Goal: Book appointment/travel/reservation

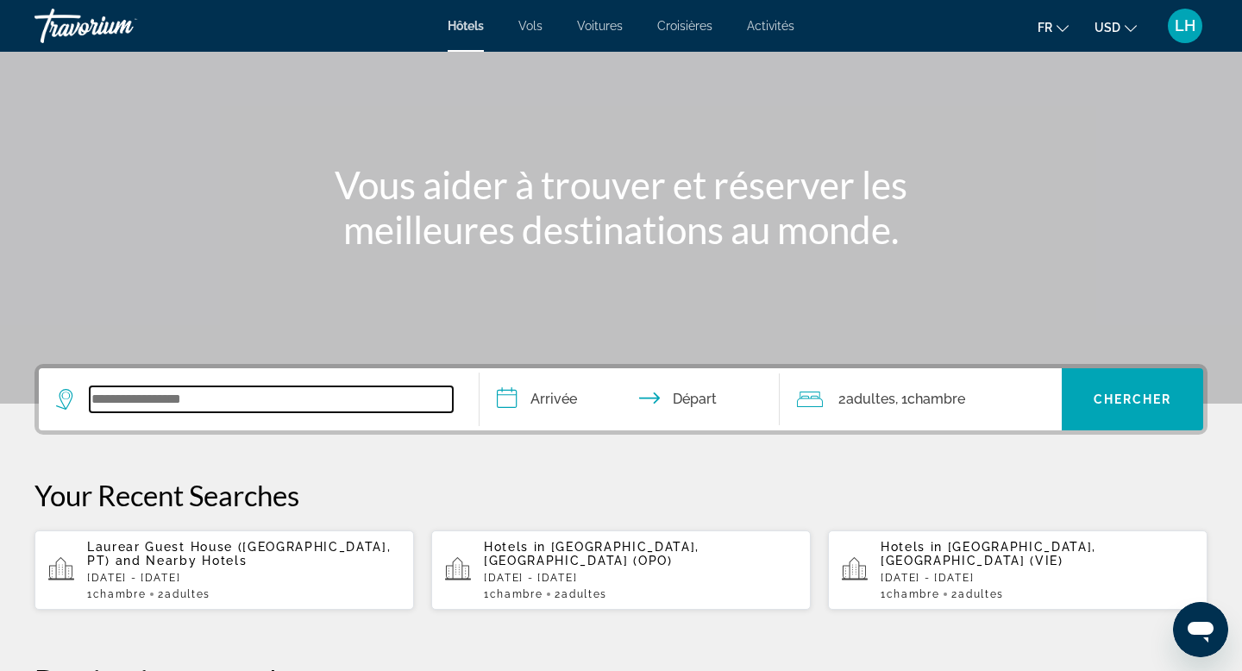
click at [261, 412] on input "Search widget" at bounding box center [271, 400] width 363 height 26
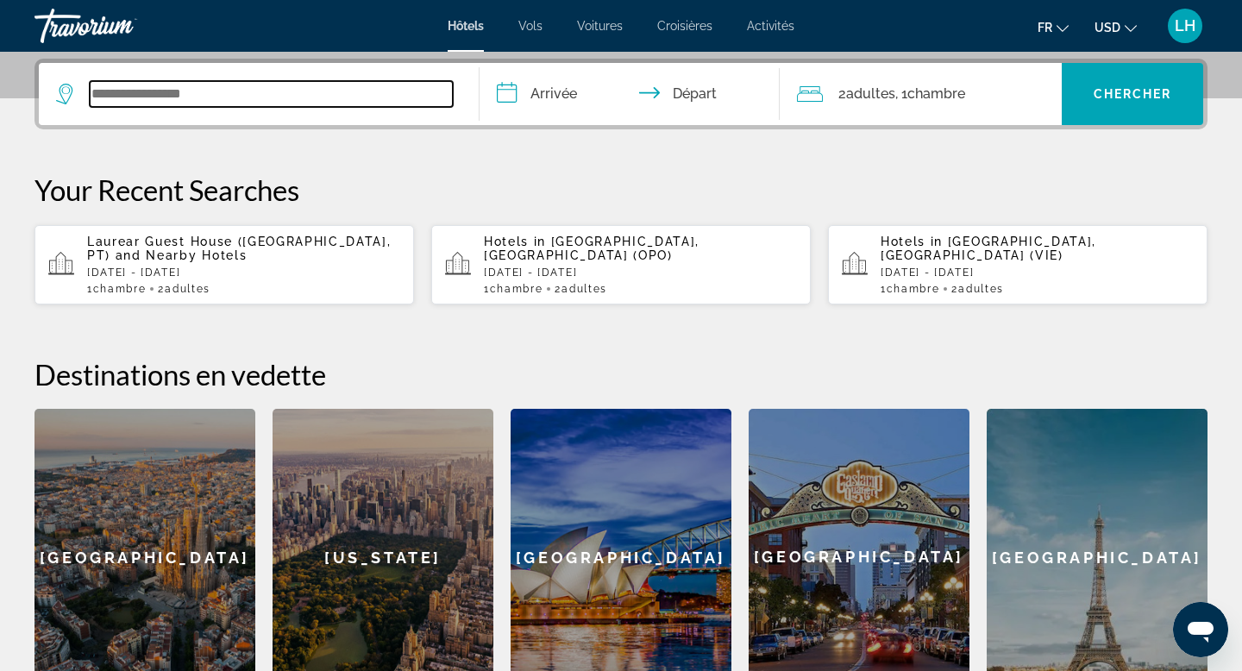
scroll to position [422, 0]
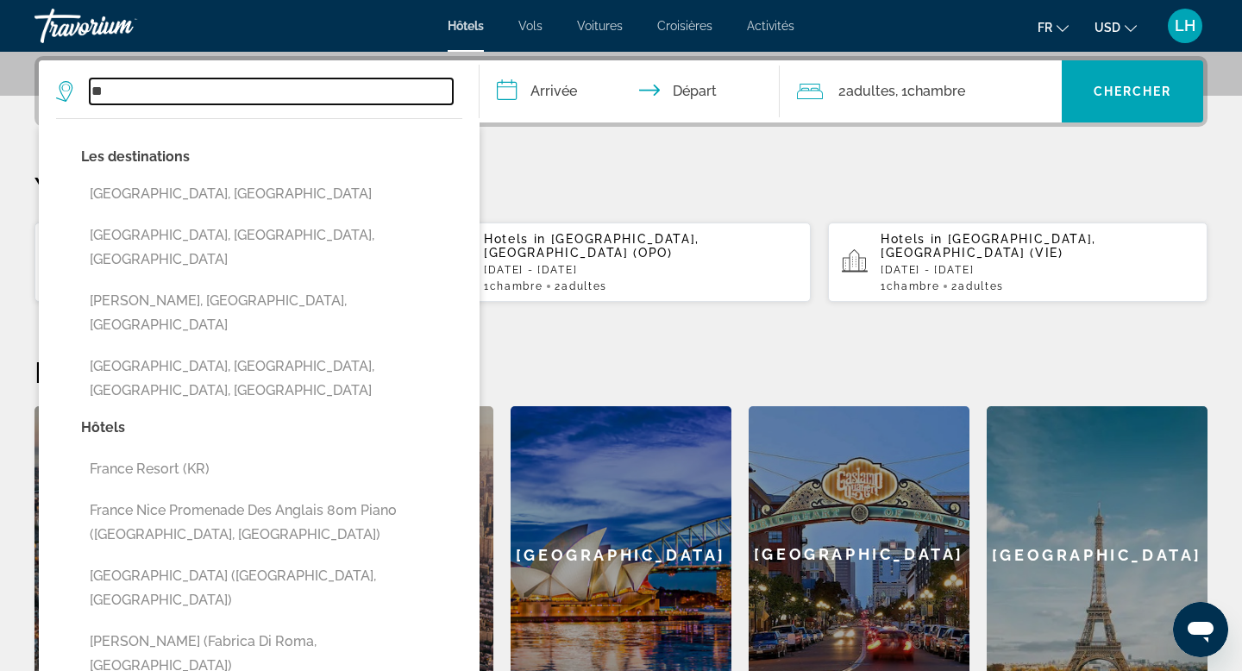
type input "*"
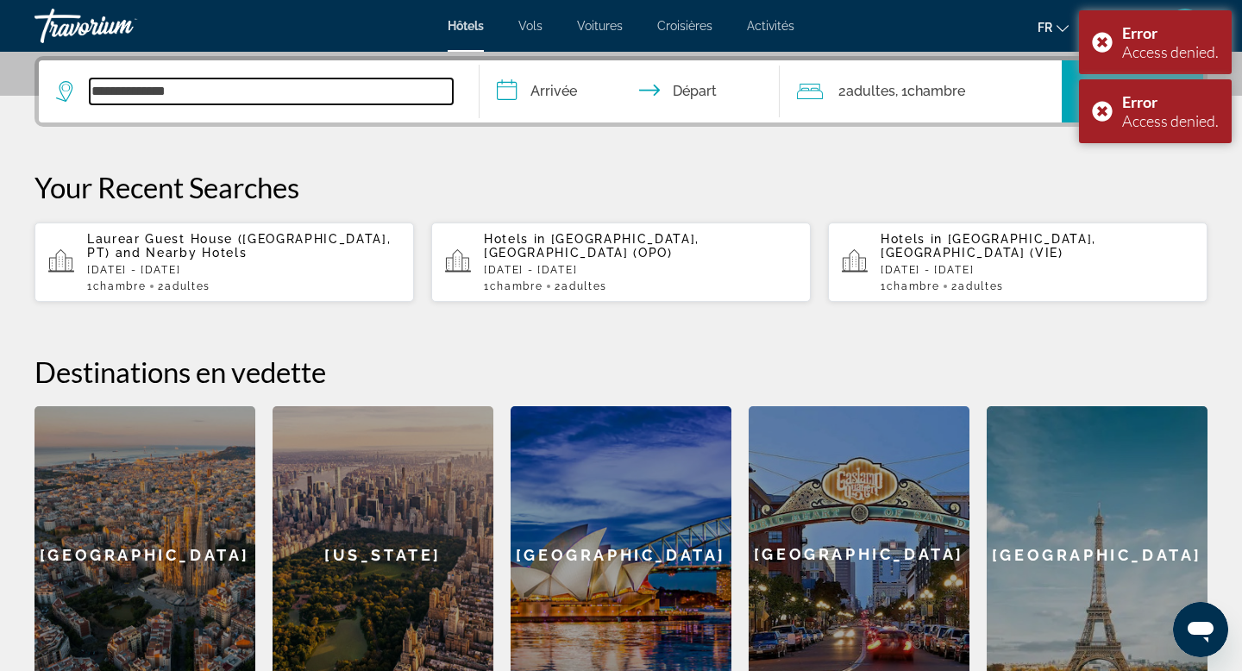
type input "**********"
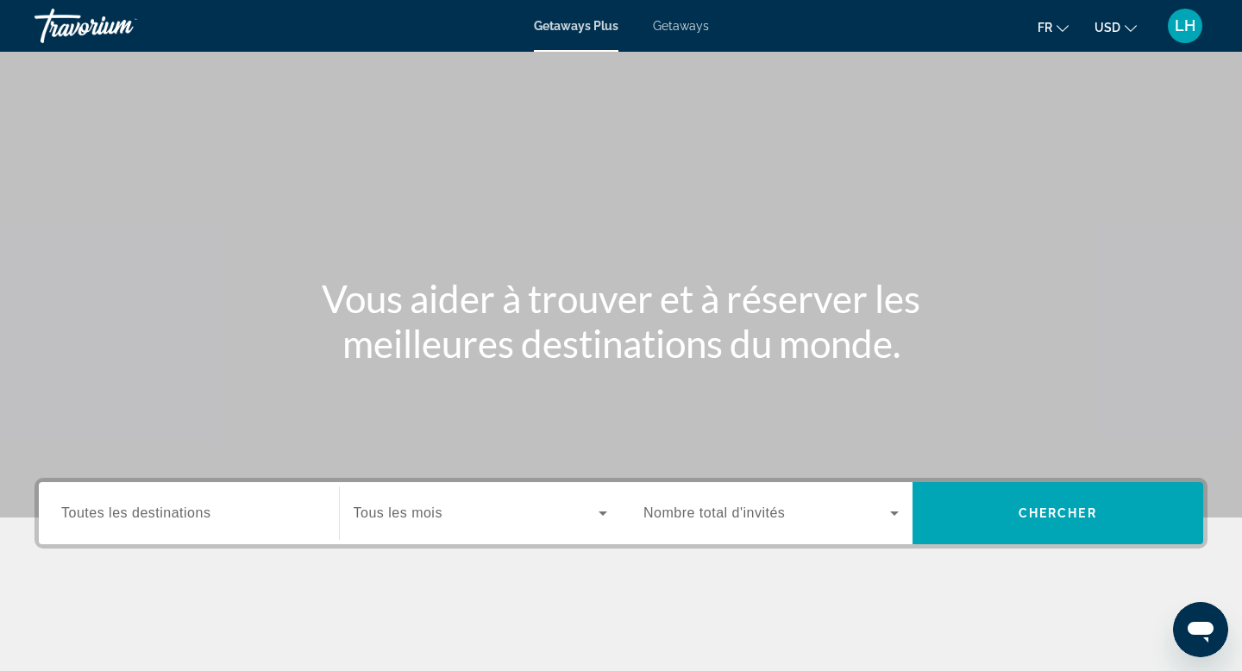
click at [232, 509] on input "Destination Toutes les destinations" at bounding box center [188, 514] width 255 height 21
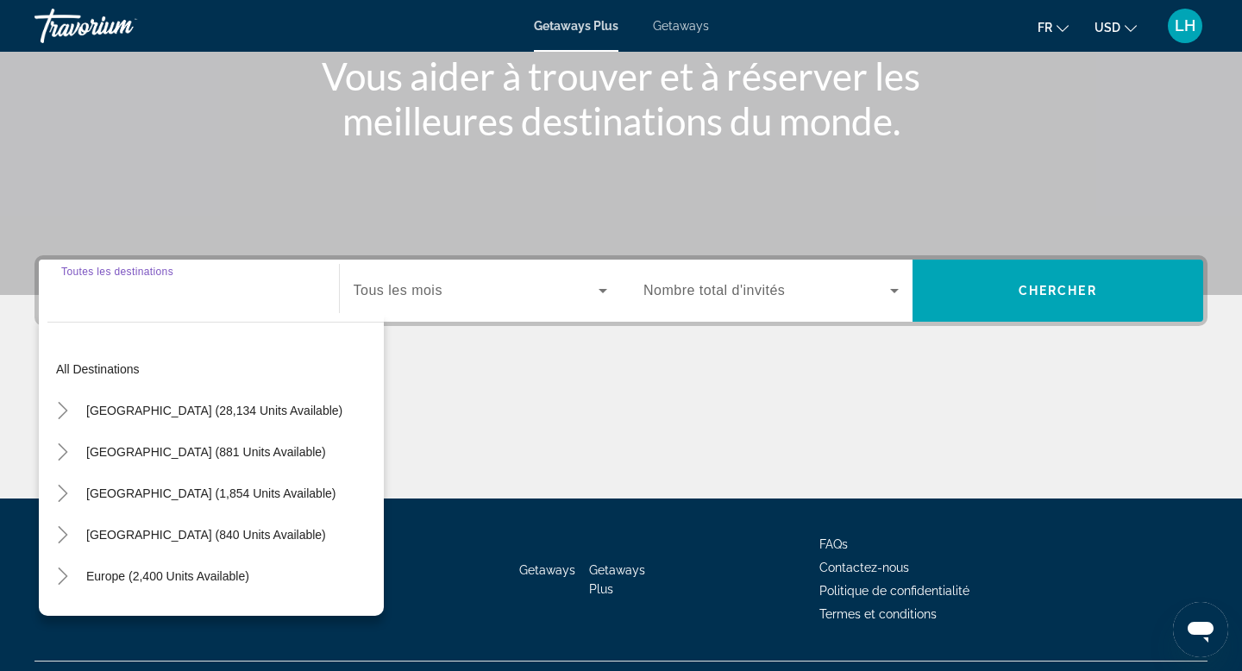
scroll to position [261, 0]
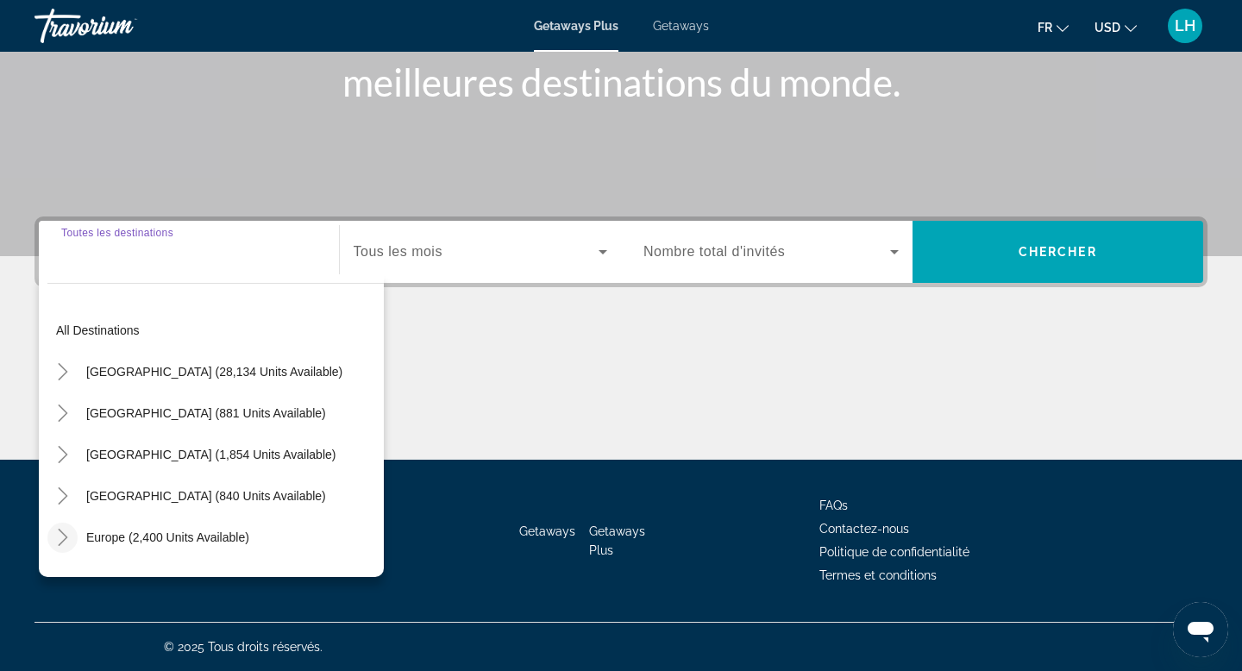
click at [66, 537] on icon "Toggle Europe (2,400 units available)" at bounding box center [62, 537] width 9 height 17
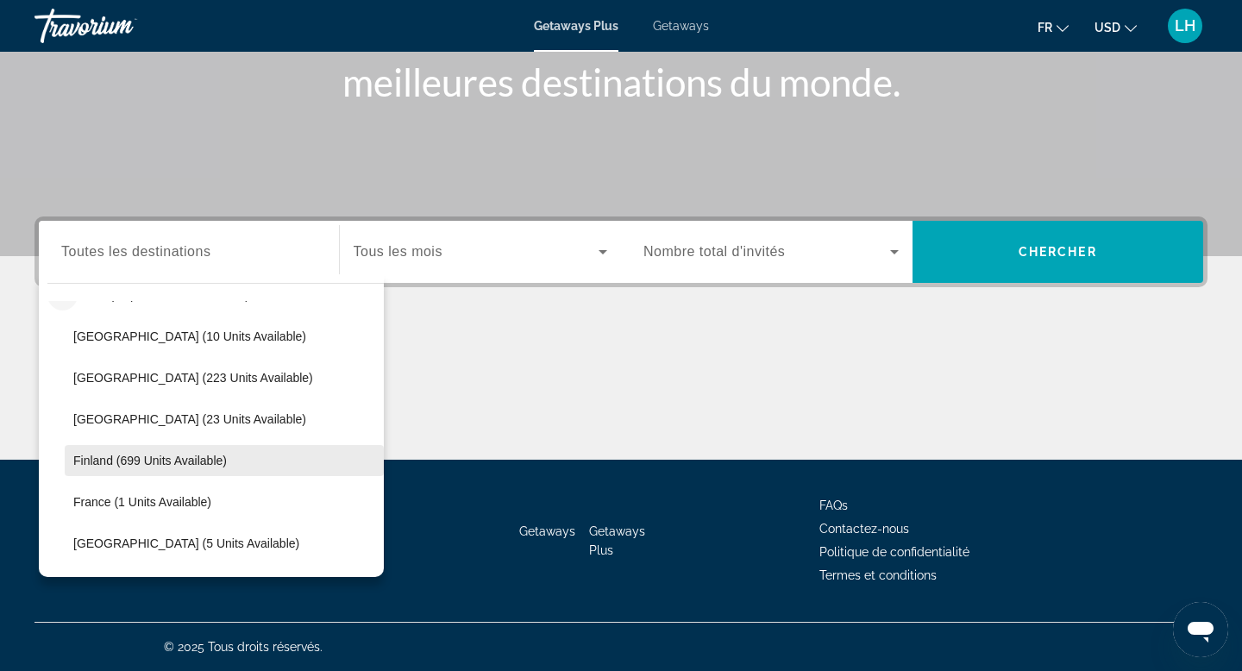
scroll to position [246, 0]
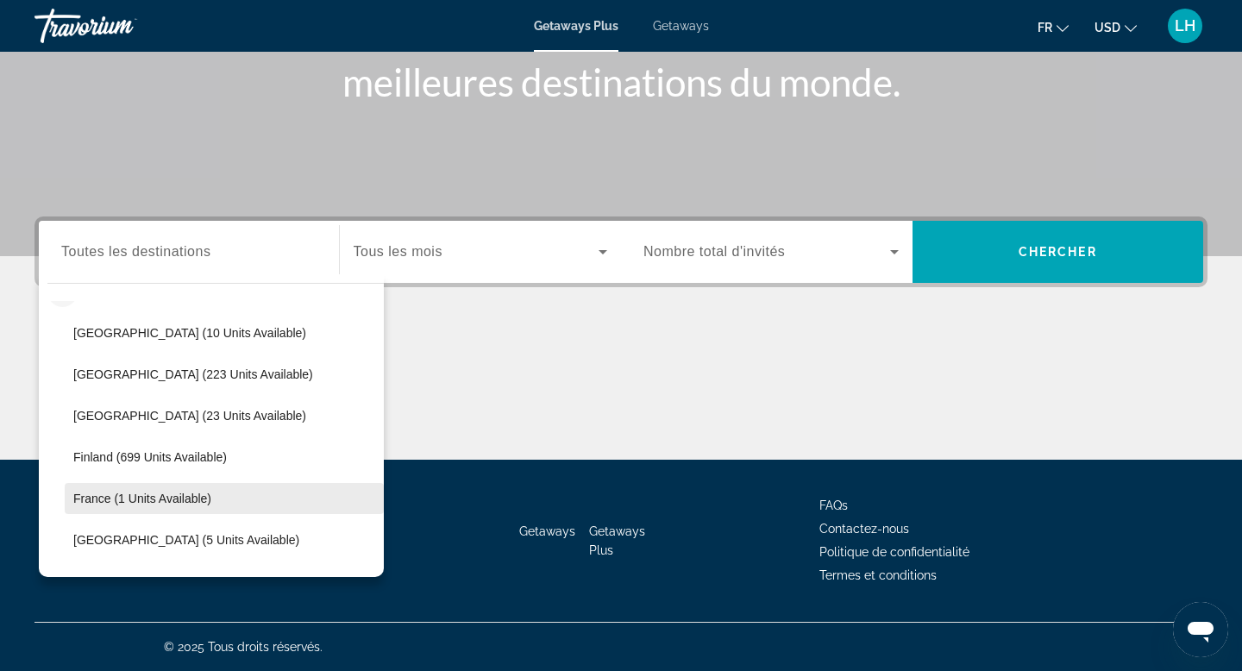
click at [192, 493] on span "France (1 units available)" at bounding box center [142, 499] width 138 height 14
type input "**********"
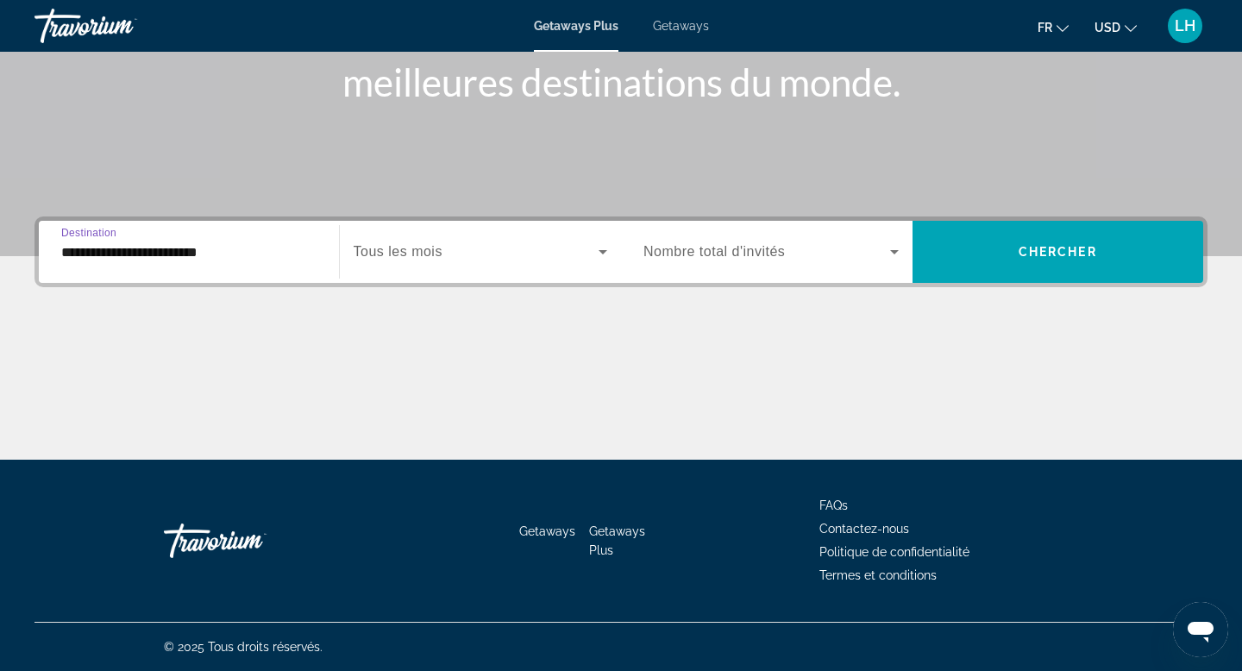
click at [593, 253] on icon "Search widget" at bounding box center [603, 252] width 21 height 21
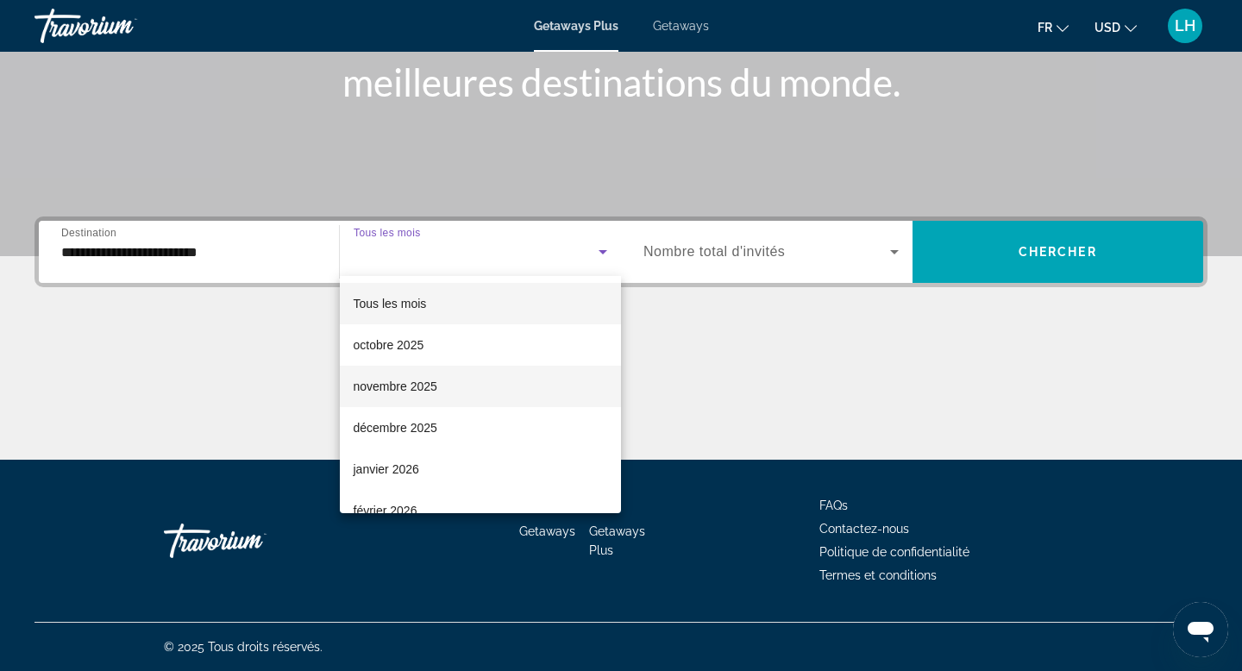
click at [488, 381] on mat-option "novembre 2025" at bounding box center [481, 386] width 282 height 41
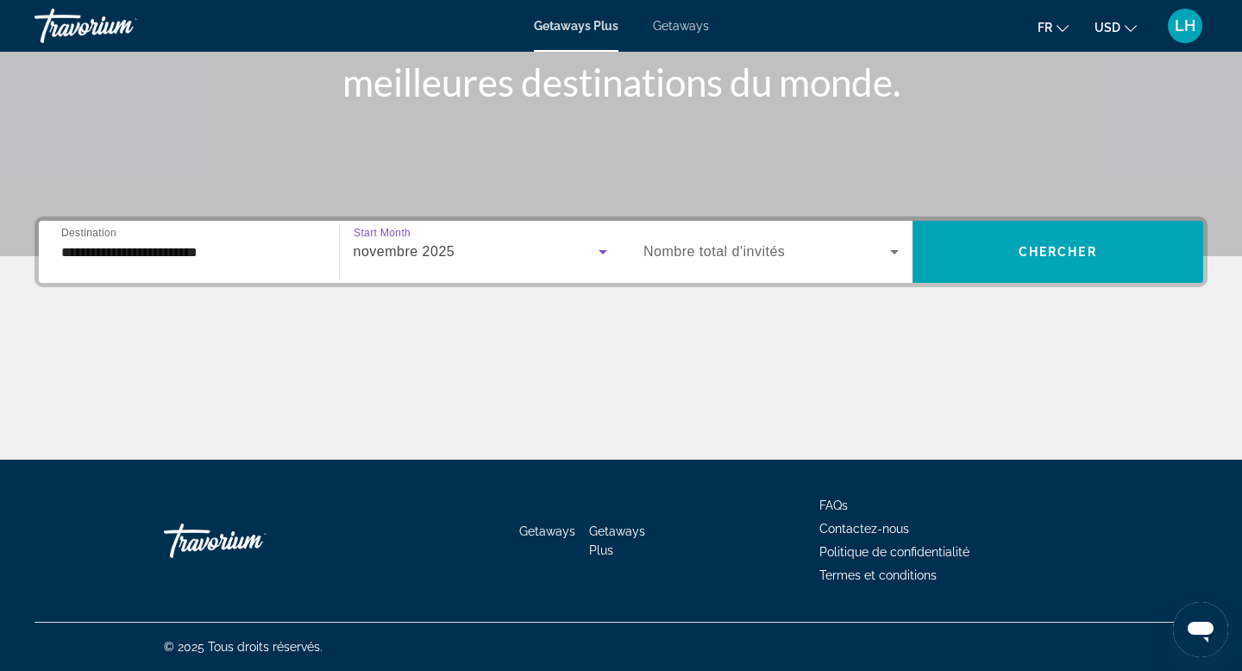
click at [867, 260] on span "Search widget" at bounding box center [767, 252] width 247 height 21
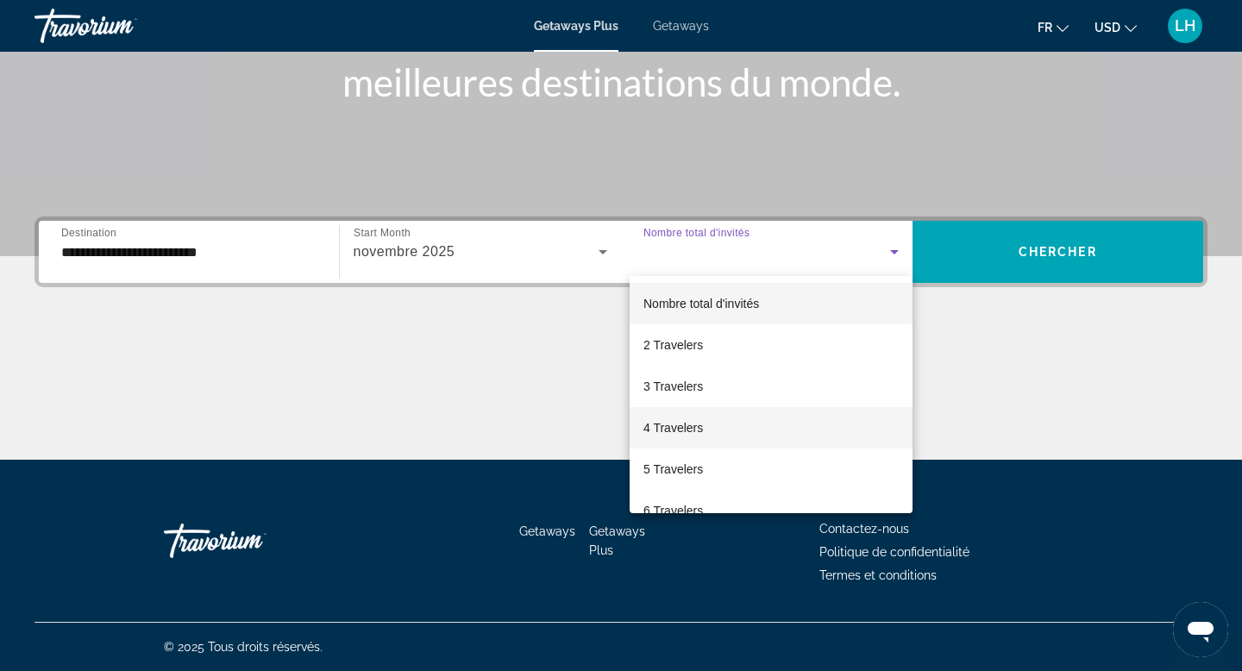
click at [789, 414] on mat-option "4 Travelers" at bounding box center [771, 427] width 283 height 41
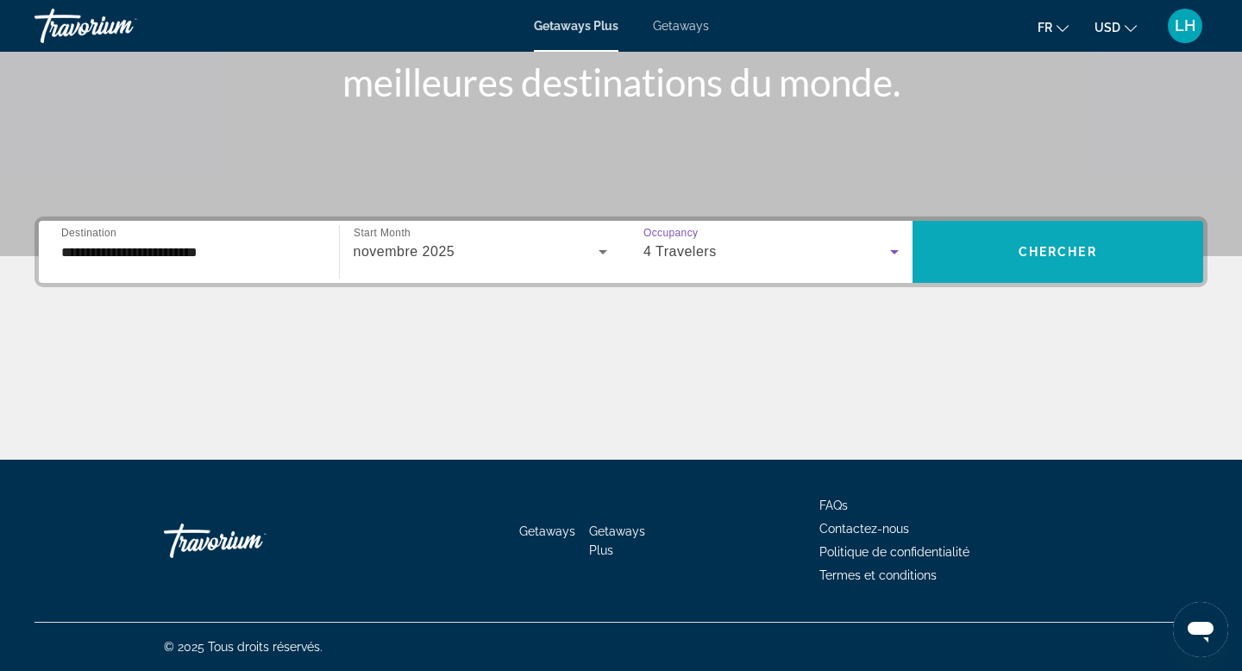
click at [1072, 255] on span "Chercher" at bounding box center [1058, 252] width 79 height 14
